Goal: Find specific page/section: Find specific page/section

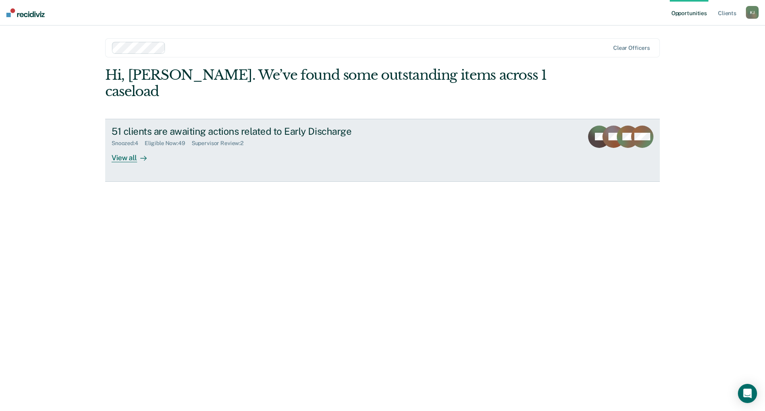
click at [130, 147] on div "View all" at bounding box center [134, 155] width 45 height 16
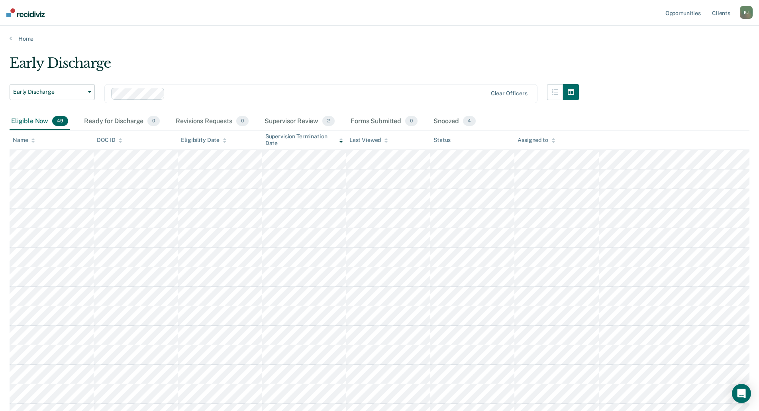
click at [32, 143] on icon at bounding box center [33, 140] width 4 height 5
click at [720, 14] on link "Client s" at bounding box center [722, 13] width 22 height 26
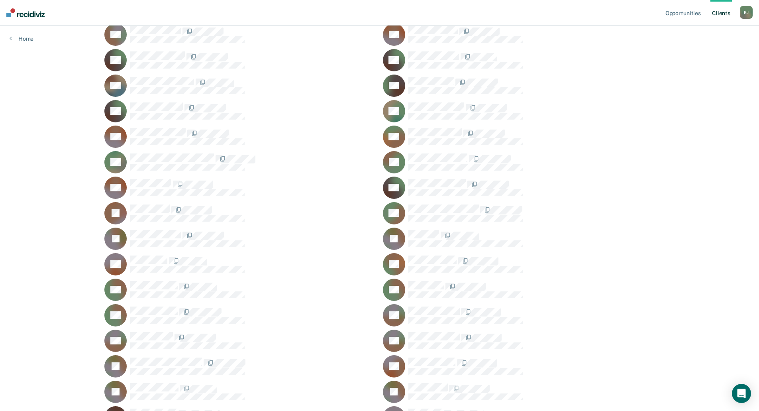
scroll to position [359, 0]
